Goal: Navigation & Orientation: Find specific page/section

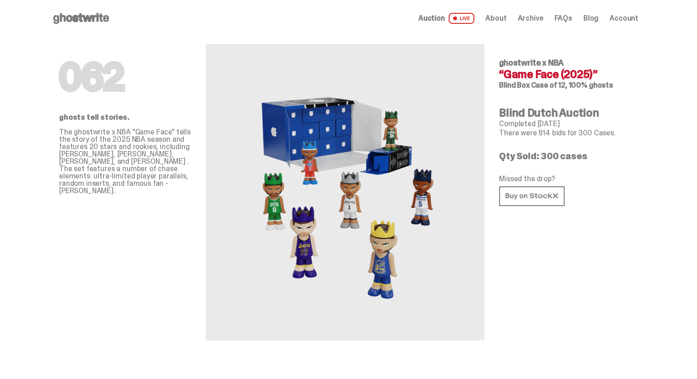
click at [445, 22] on span "Auction" at bounding box center [432, 18] width 27 height 7
click at [507, 19] on span "About" at bounding box center [495, 18] width 21 height 7
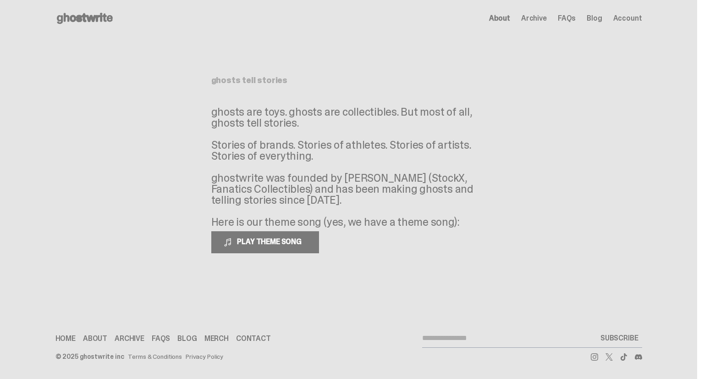
click at [629, 15] on span "Account" at bounding box center [627, 18] width 29 height 7
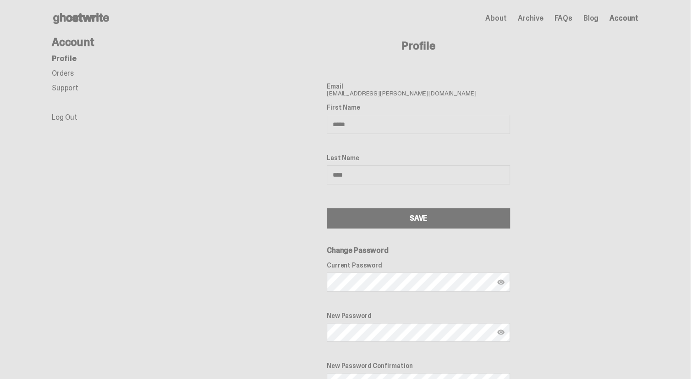
click at [66, 73] on link "Orders" at bounding box center [63, 73] width 22 height 10
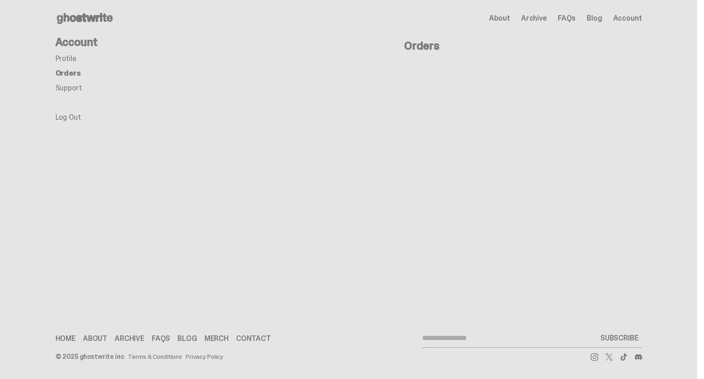
click at [70, 60] on link "Profile" at bounding box center [65, 59] width 21 height 10
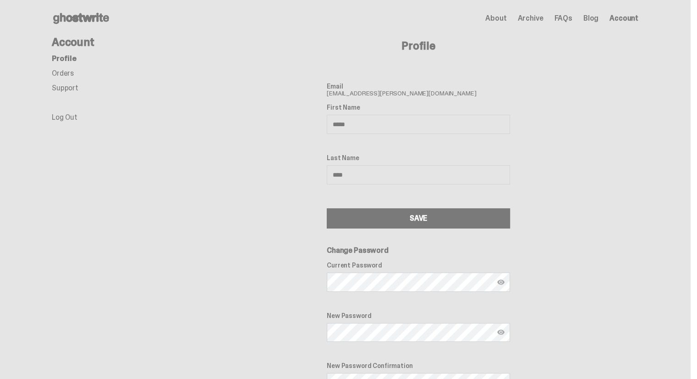
click at [503, 21] on span "About" at bounding box center [495, 18] width 21 height 7
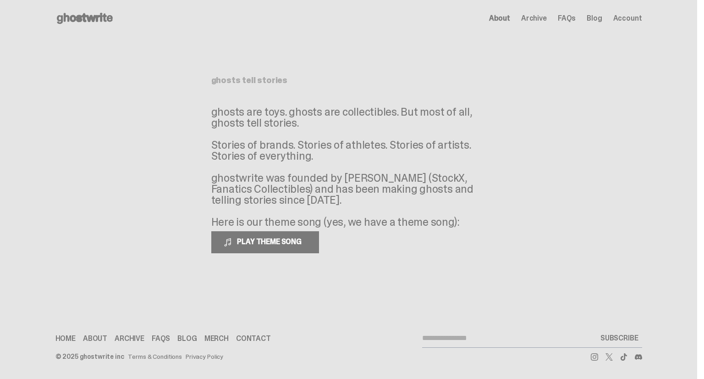
click at [544, 17] on span "Archive" at bounding box center [534, 18] width 26 height 7
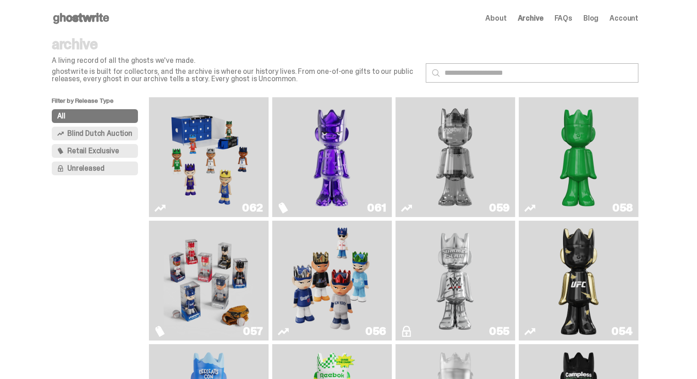
click at [216, 160] on img "Game Face (2025)" at bounding box center [209, 157] width 90 height 112
